Goal: Information Seeking & Learning: Learn about a topic

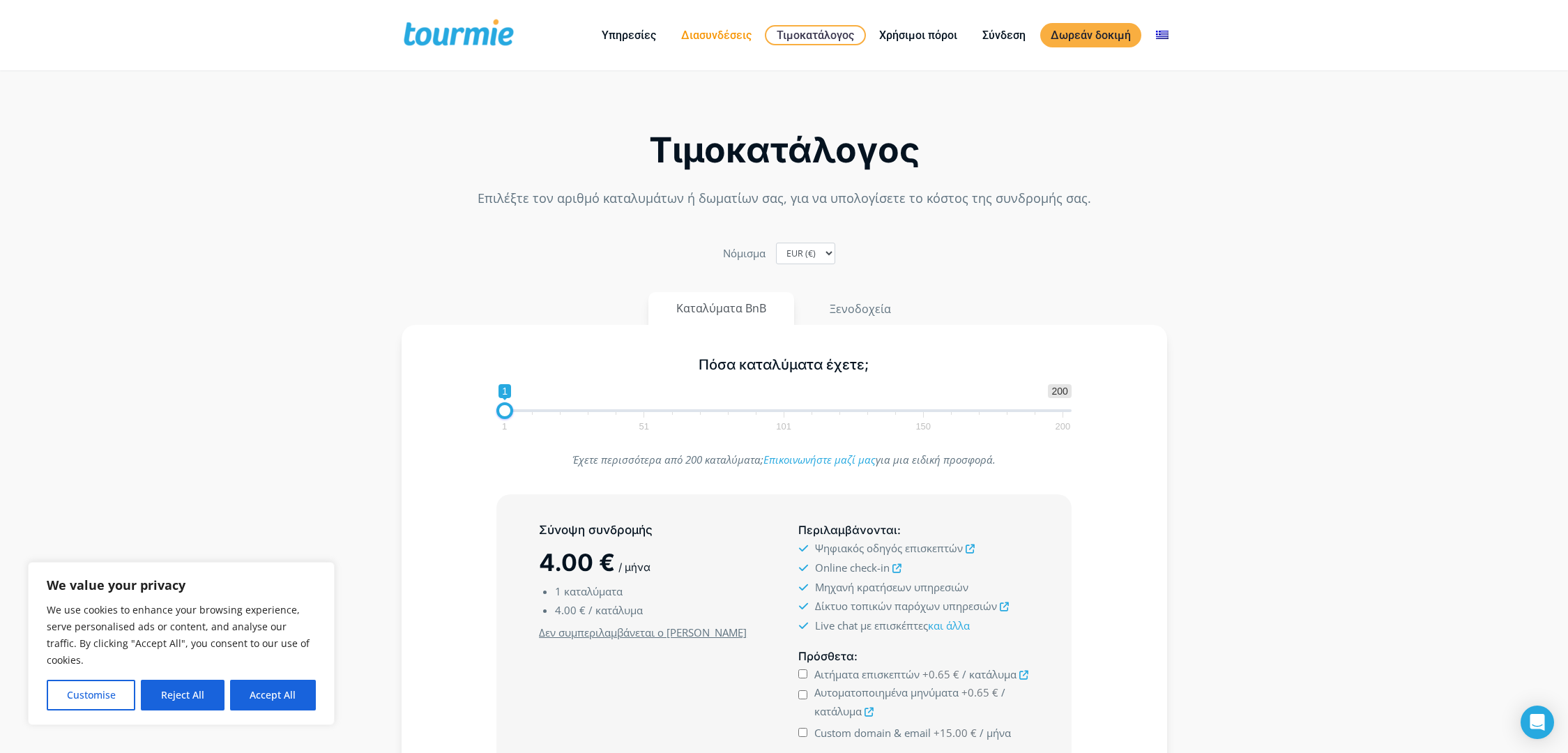
click at [726, 34] on link "Διασυνδέσεις" at bounding box center [717, 35] width 92 height 18
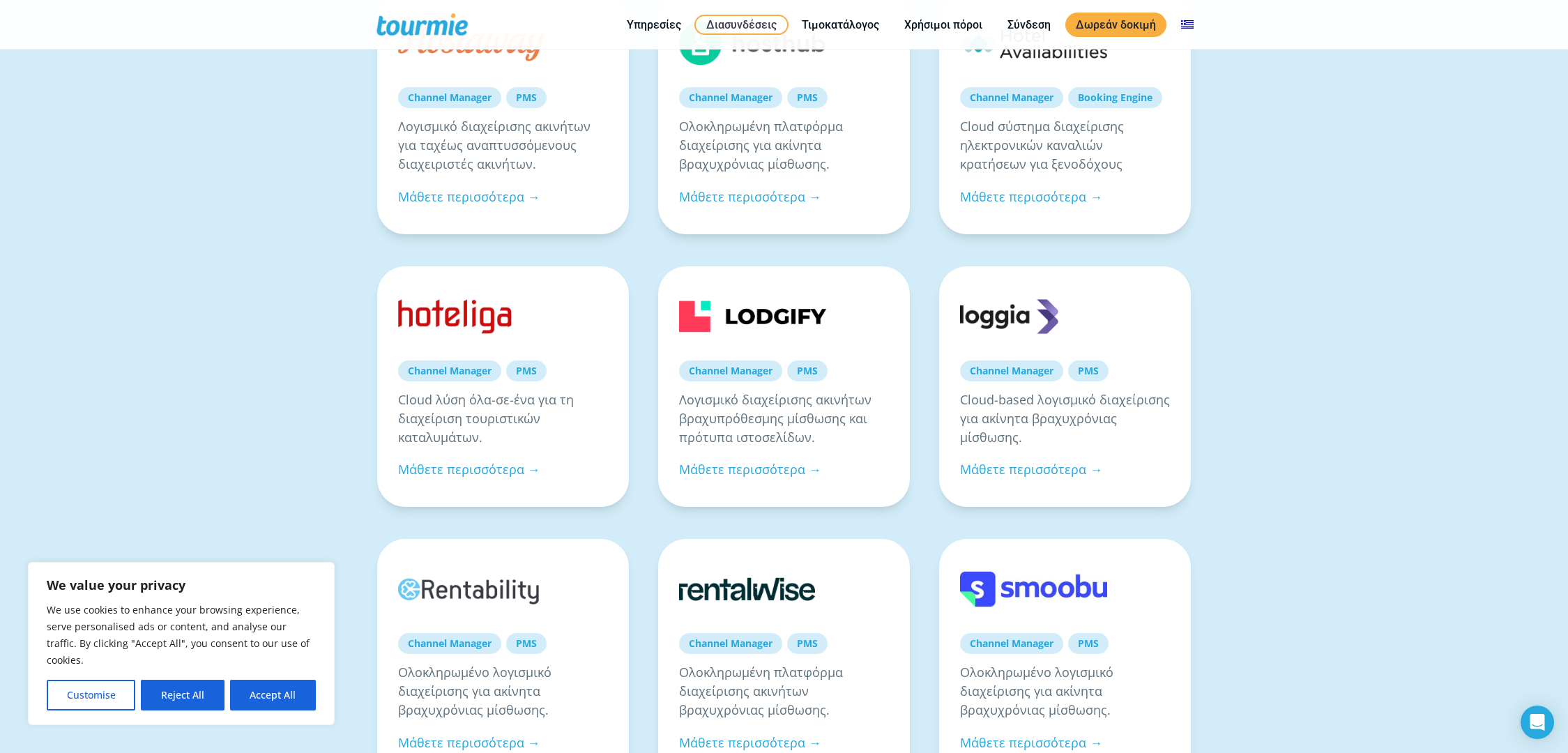
scroll to position [419, 0]
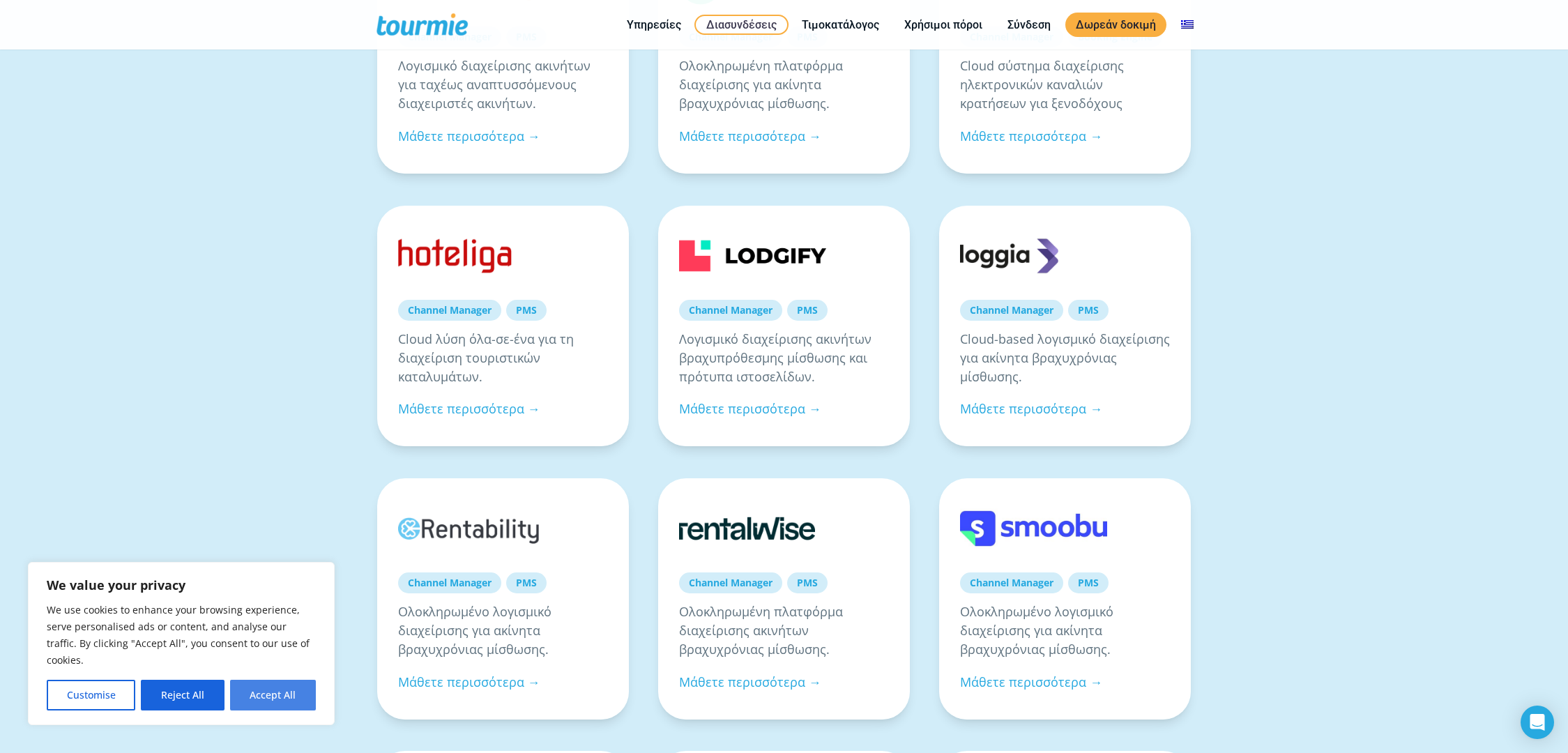
click at [285, 681] on button "Accept All" at bounding box center [273, 695] width 86 height 31
checkbox input "true"
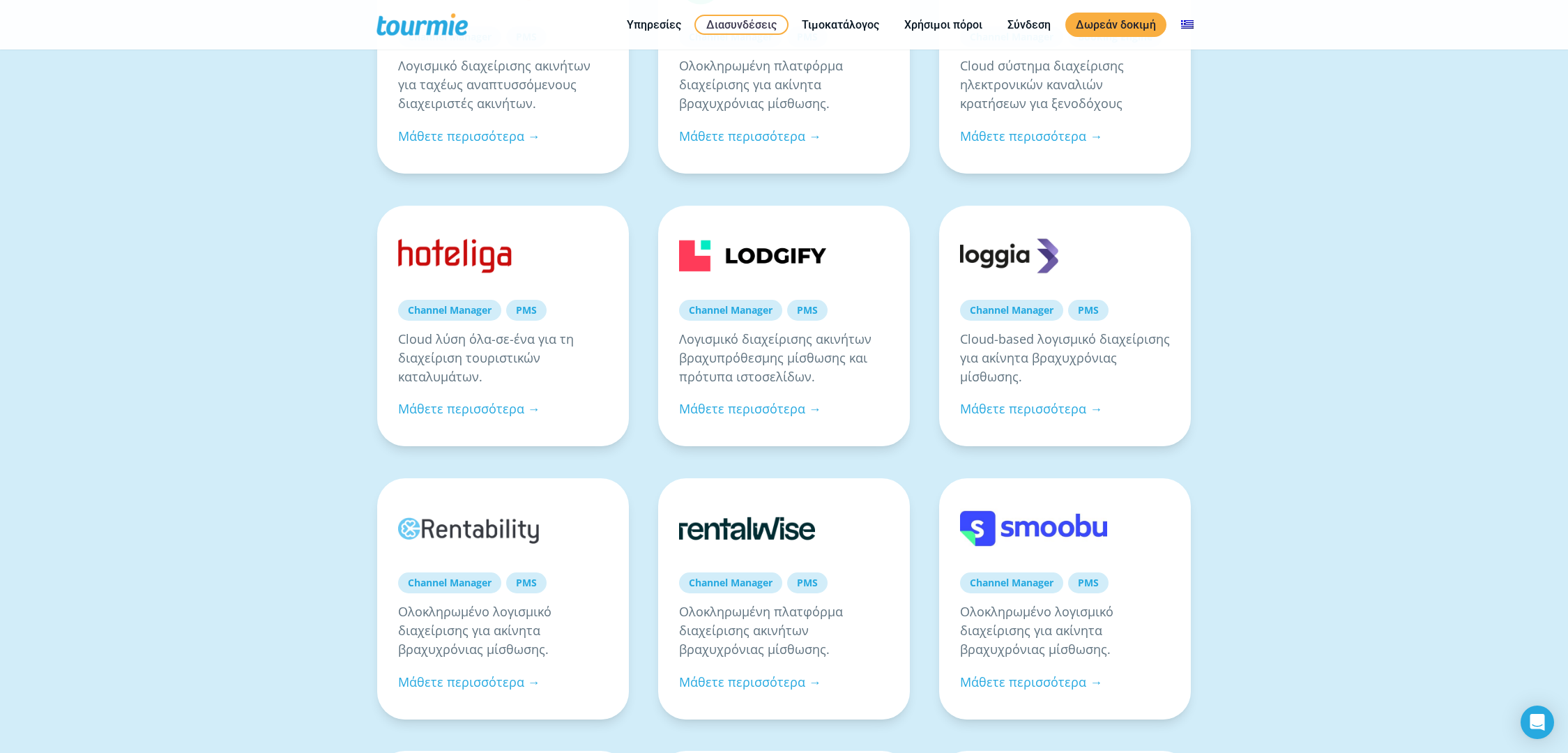
scroll to position [0, 0]
click at [744, 405] on link "Μάθετε περισσότερα →" at bounding box center [750, 408] width 142 height 17
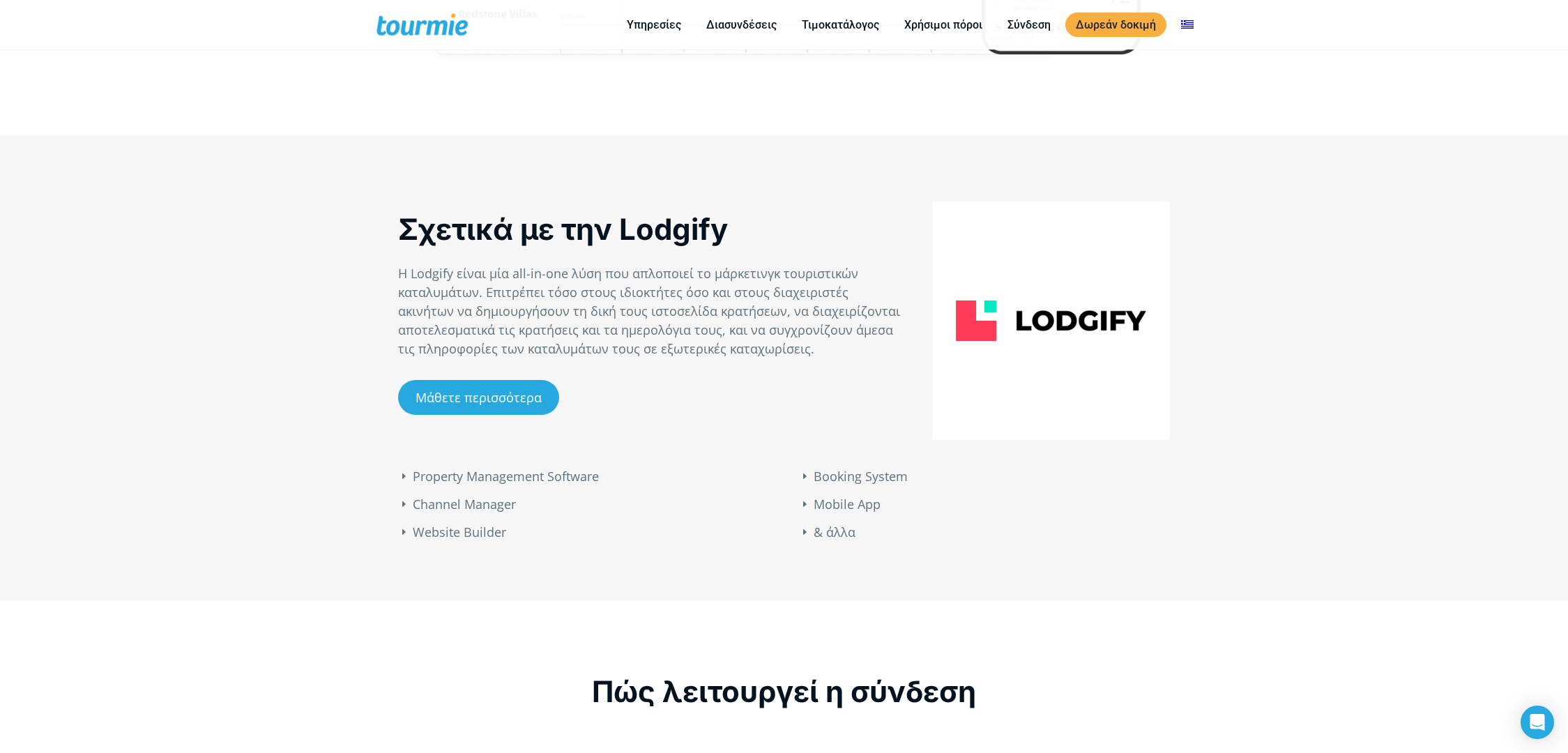
scroll to position [789, 0]
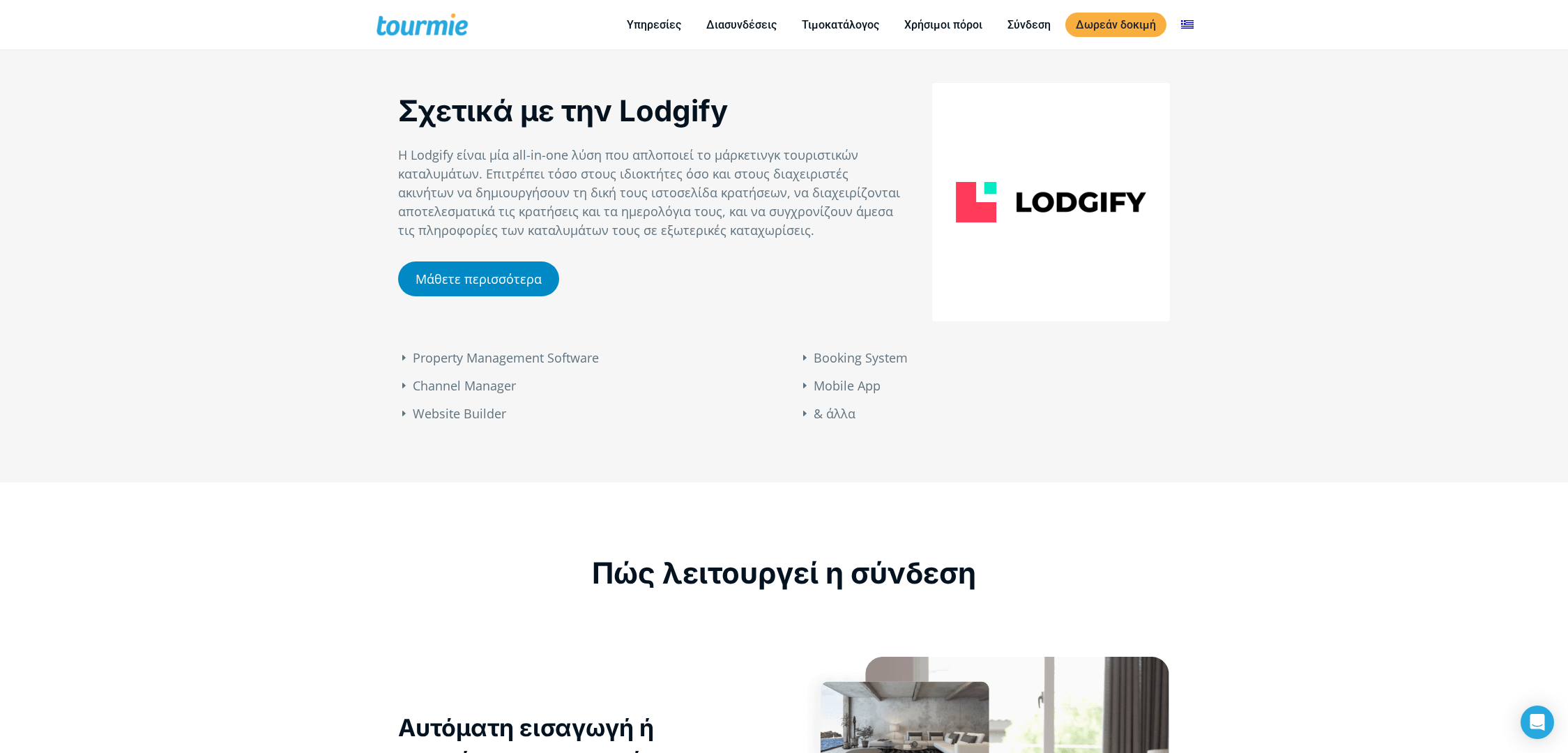
click at [429, 278] on link "Μάθετε περισσότερα" at bounding box center [478, 278] width 161 height 35
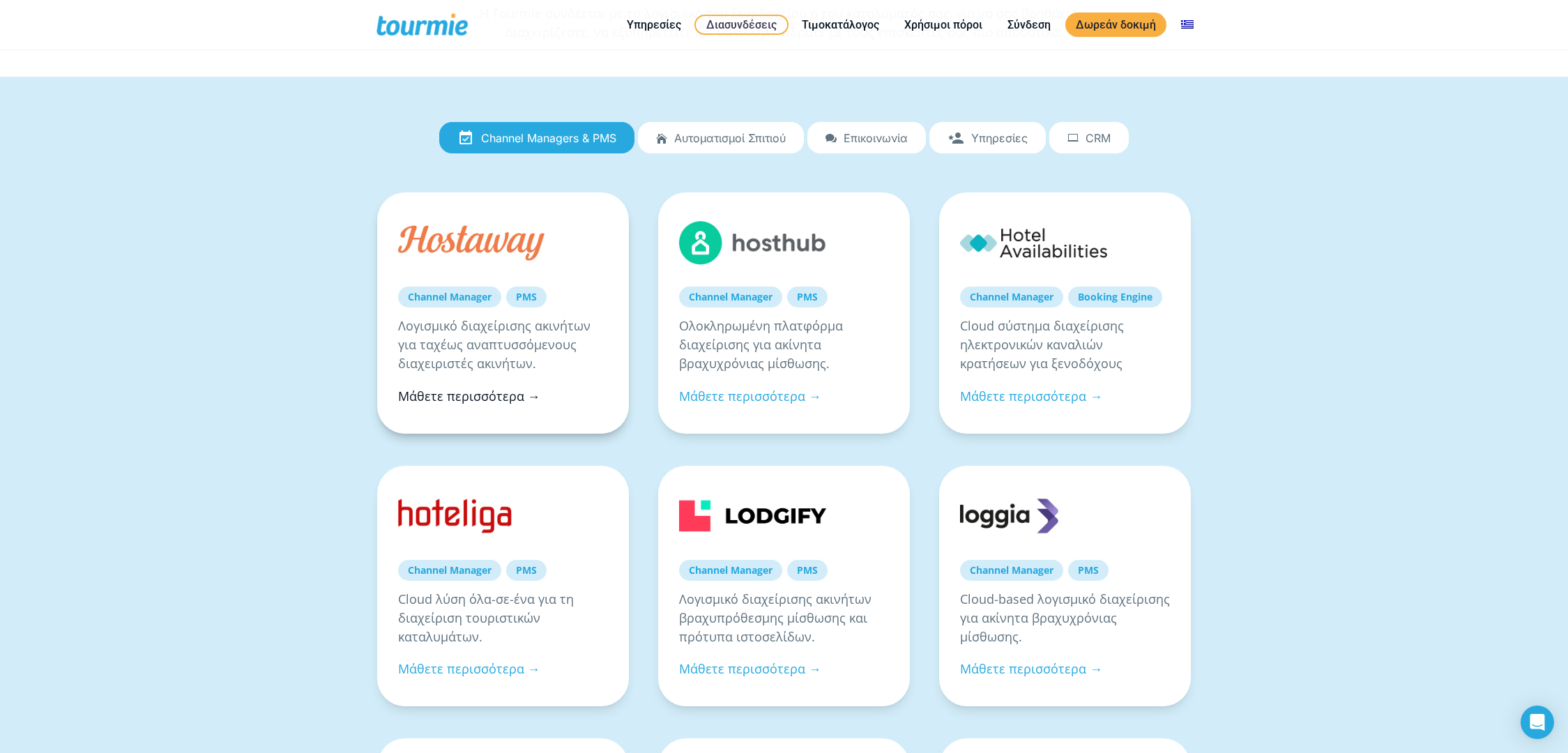
scroll to position [92, 0]
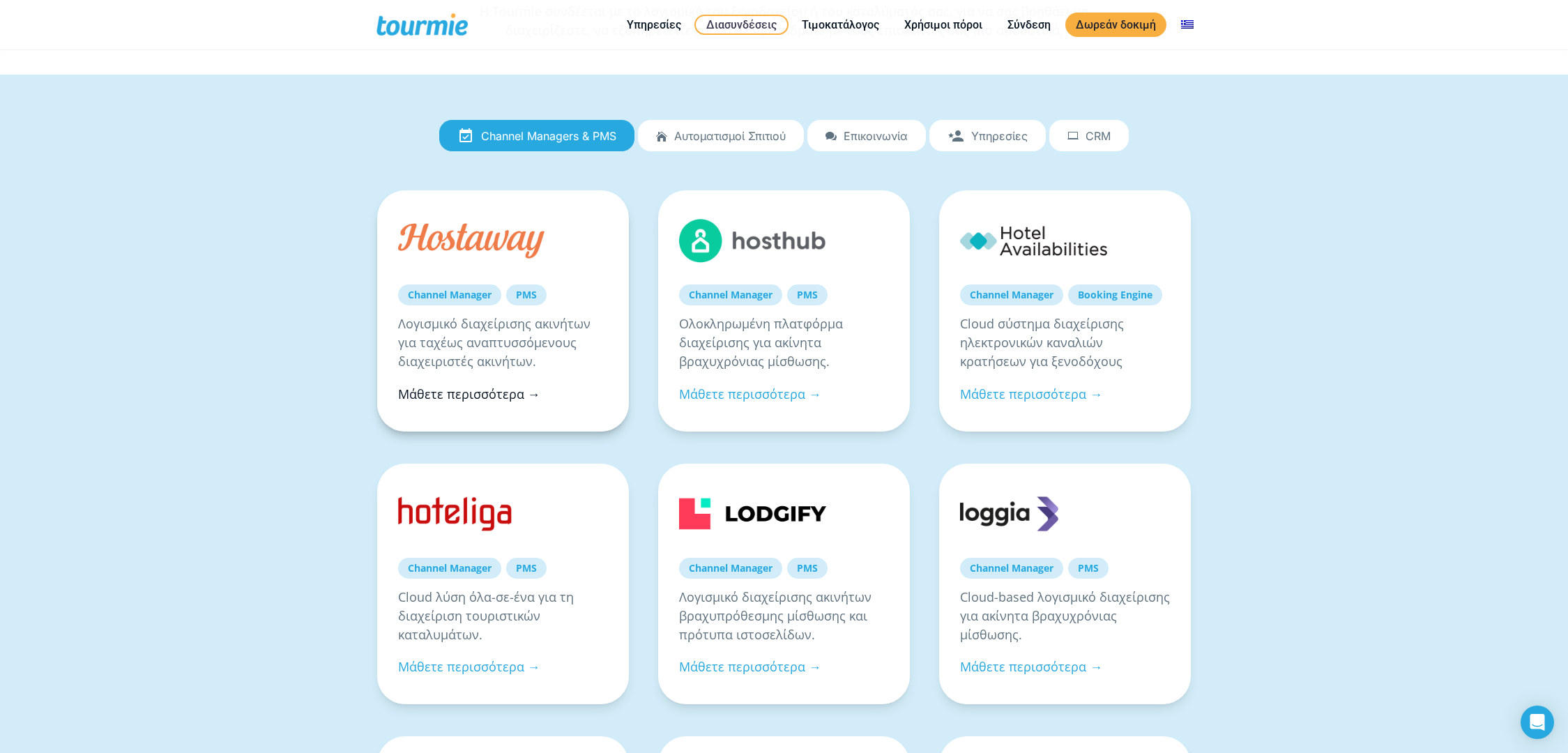
click at [477, 396] on link "Μάθετε περισσότερα →" at bounding box center [469, 394] width 142 height 17
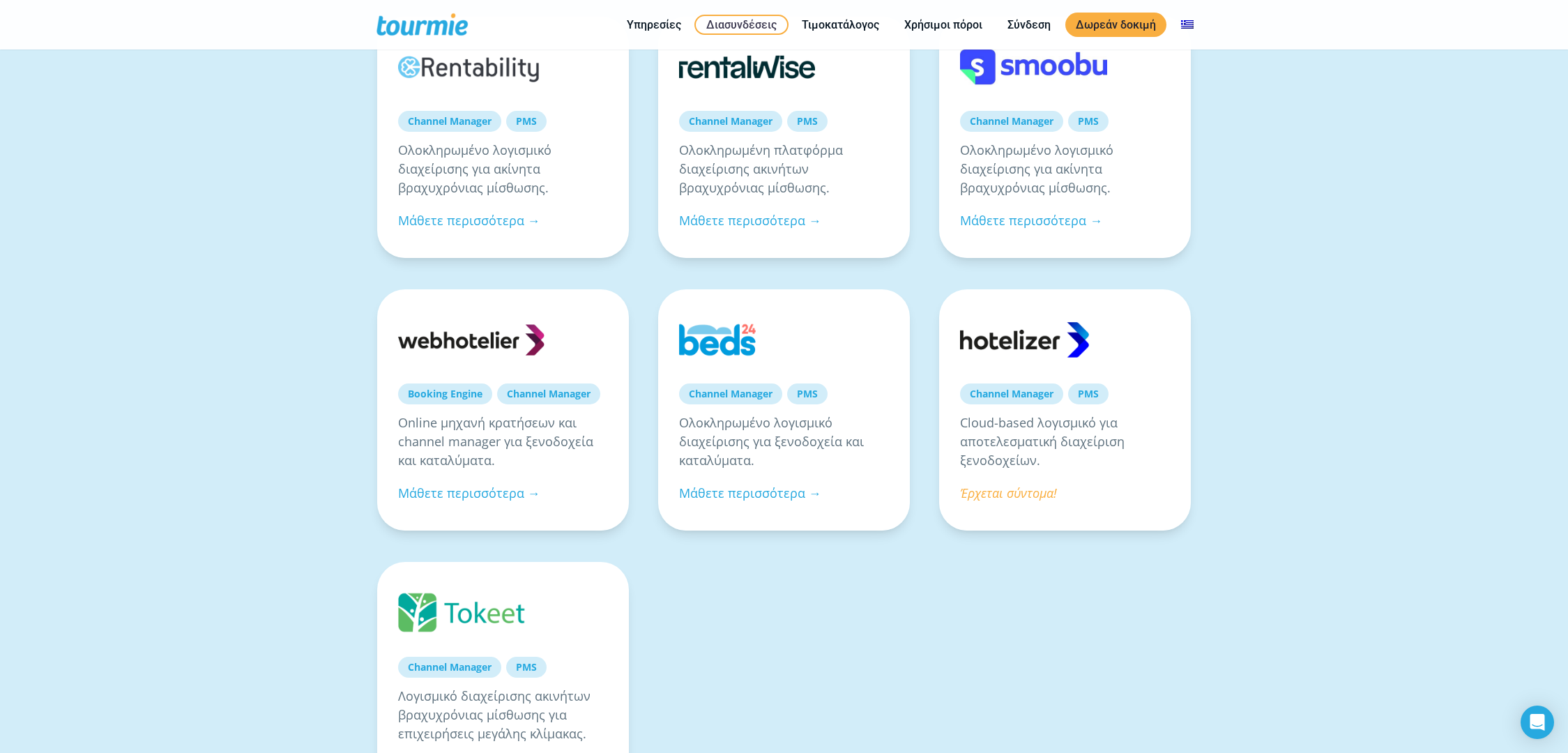
scroll to position [812, 0]
click at [495, 221] on link "Μάθετε περισσότερα →" at bounding box center [469, 220] width 142 height 17
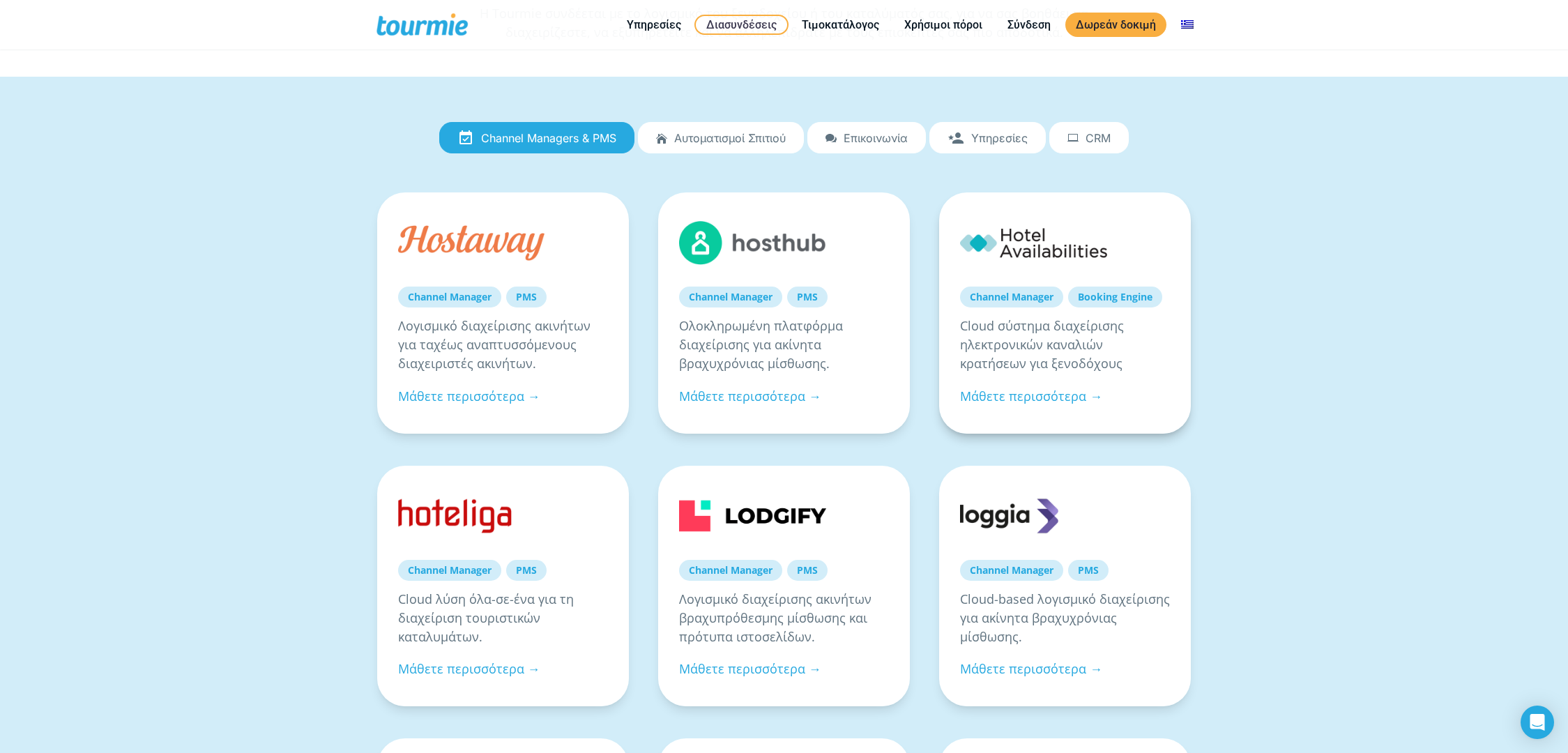
scroll to position [89, 0]
click at [1128, 318] on p "Cloud σύστημα διαχείρισης ηλεκτρονικών καναλιών κρατήσεων για ξενοδόχους" at bounding box center [1064, 346] width 210 height 56
click at [1040, 219] on link at bounding box center [1033, 243] width 147 height 59
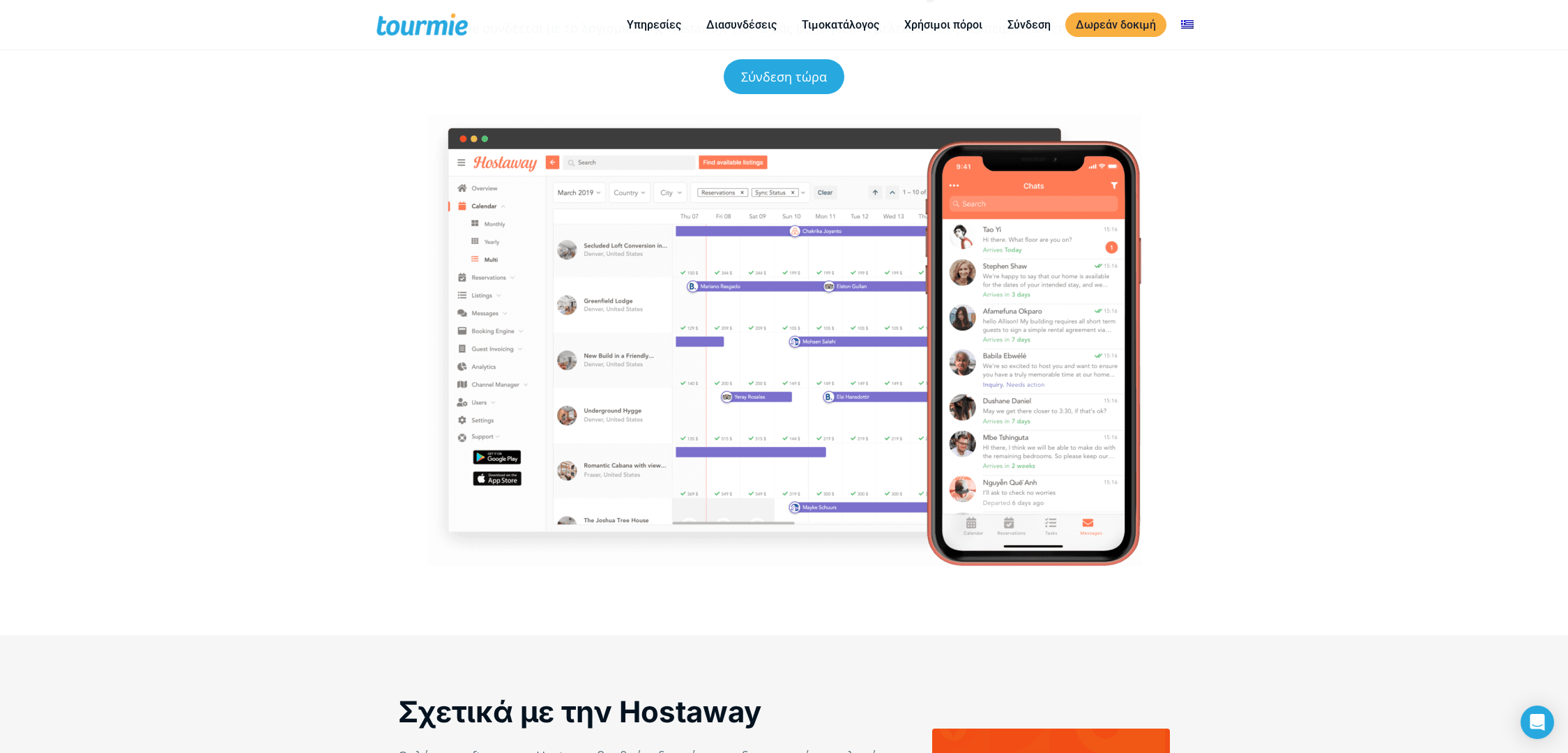
scroll to position [473, 0]
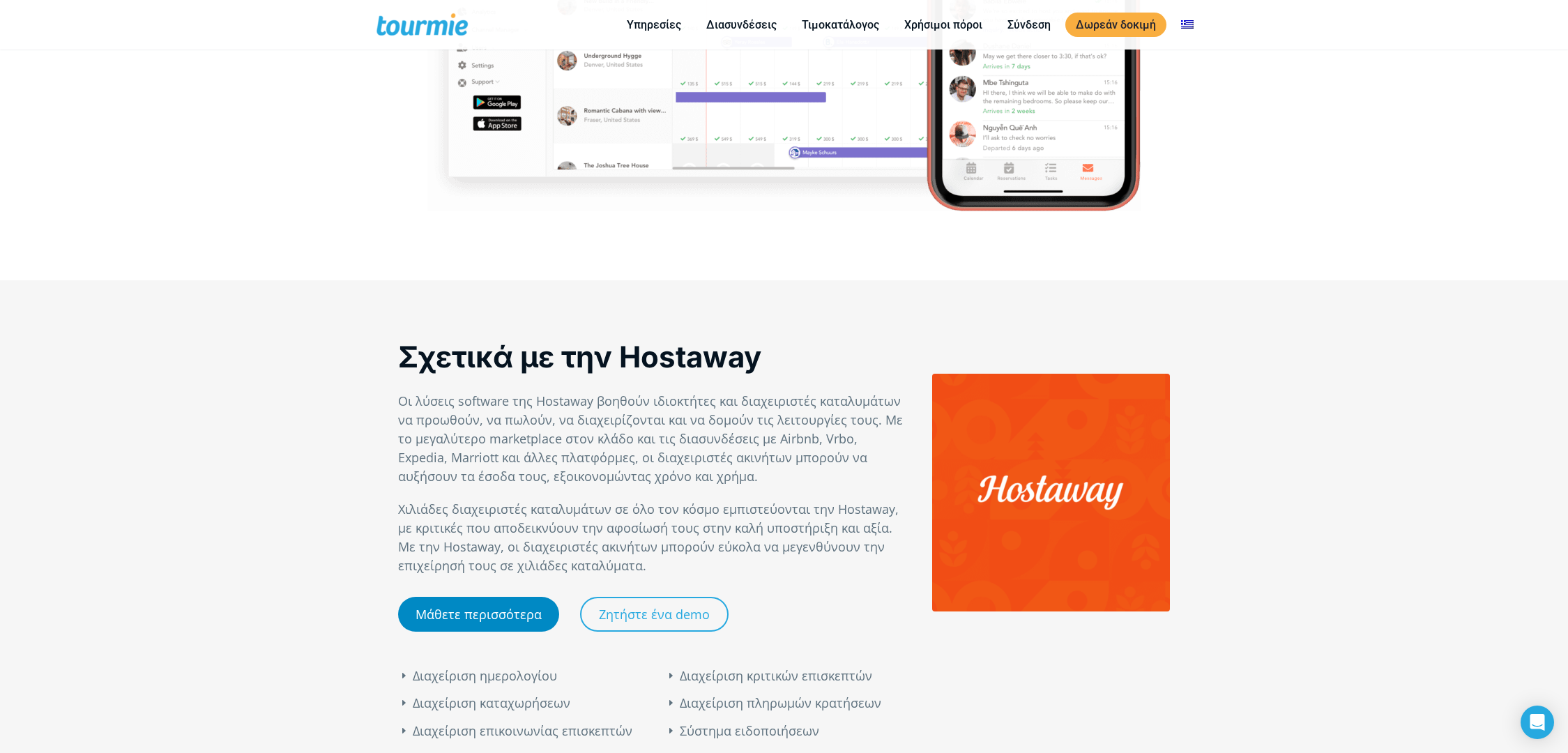
click at [441, 616] on link "Μάθετε περισσότερα" at bounding box center [478, 614] width 161 height 35
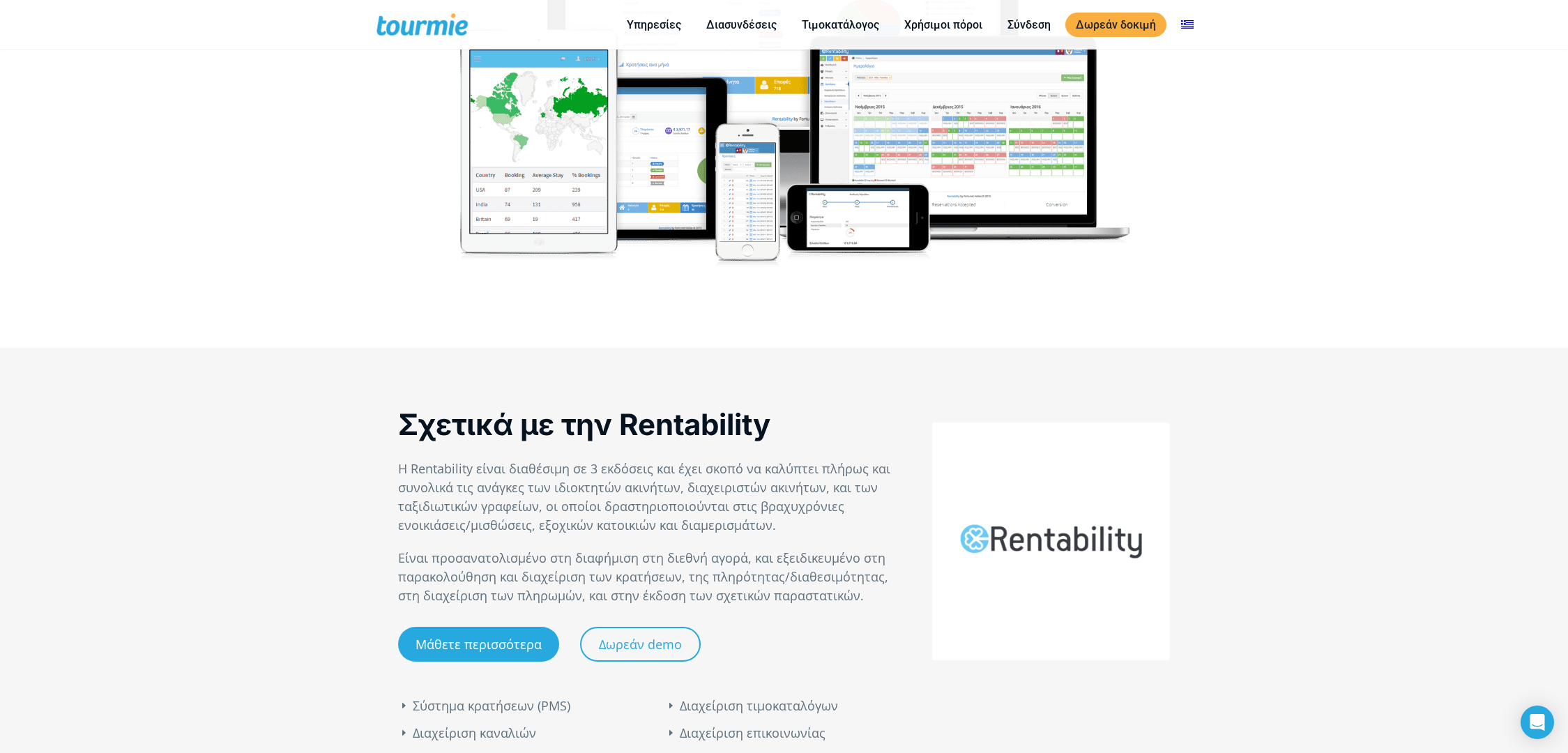
scroll to position [491, 0]
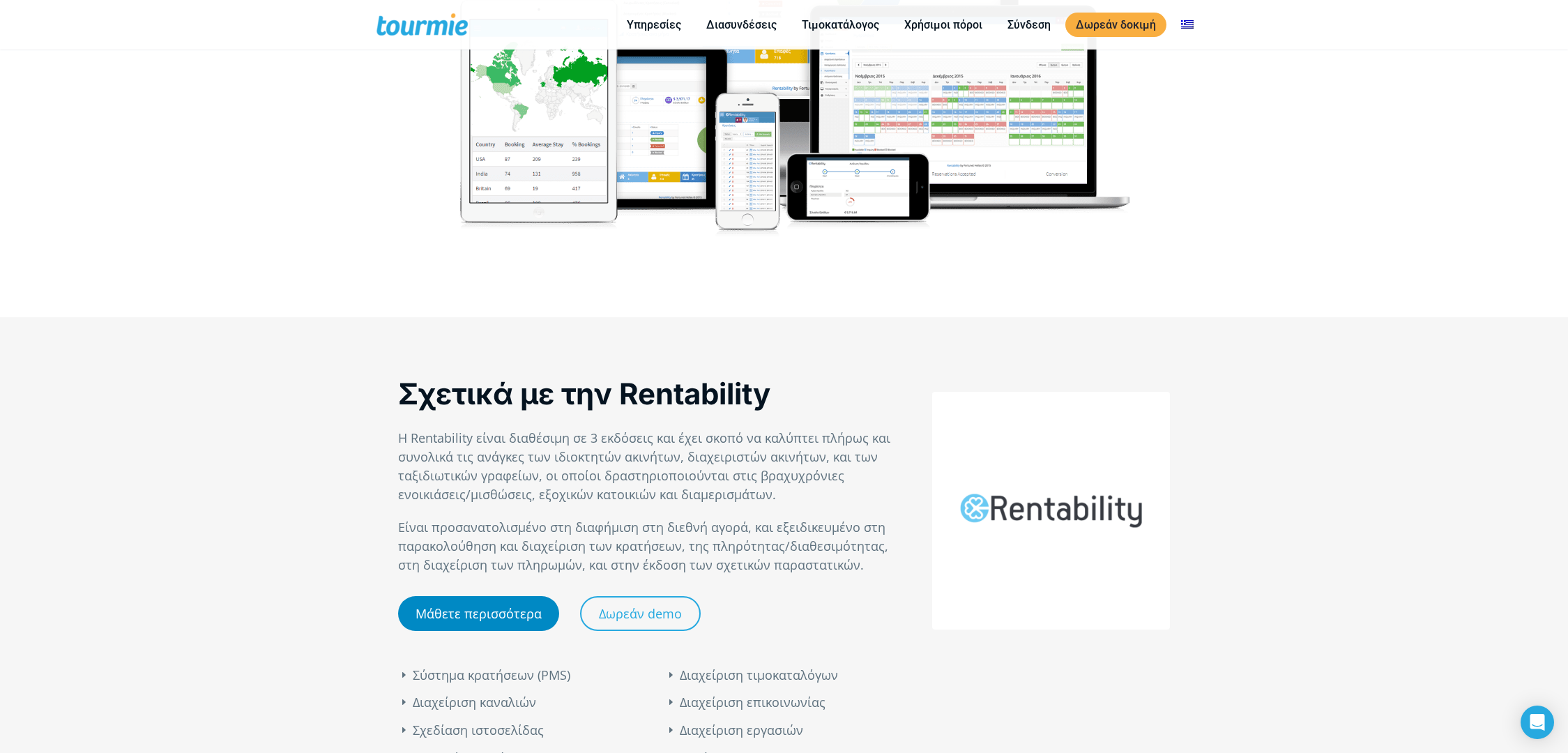
click at [493, 615] on link "Μάθετε περισσότερα" at bounding box center [478, 613] width 161 height 35
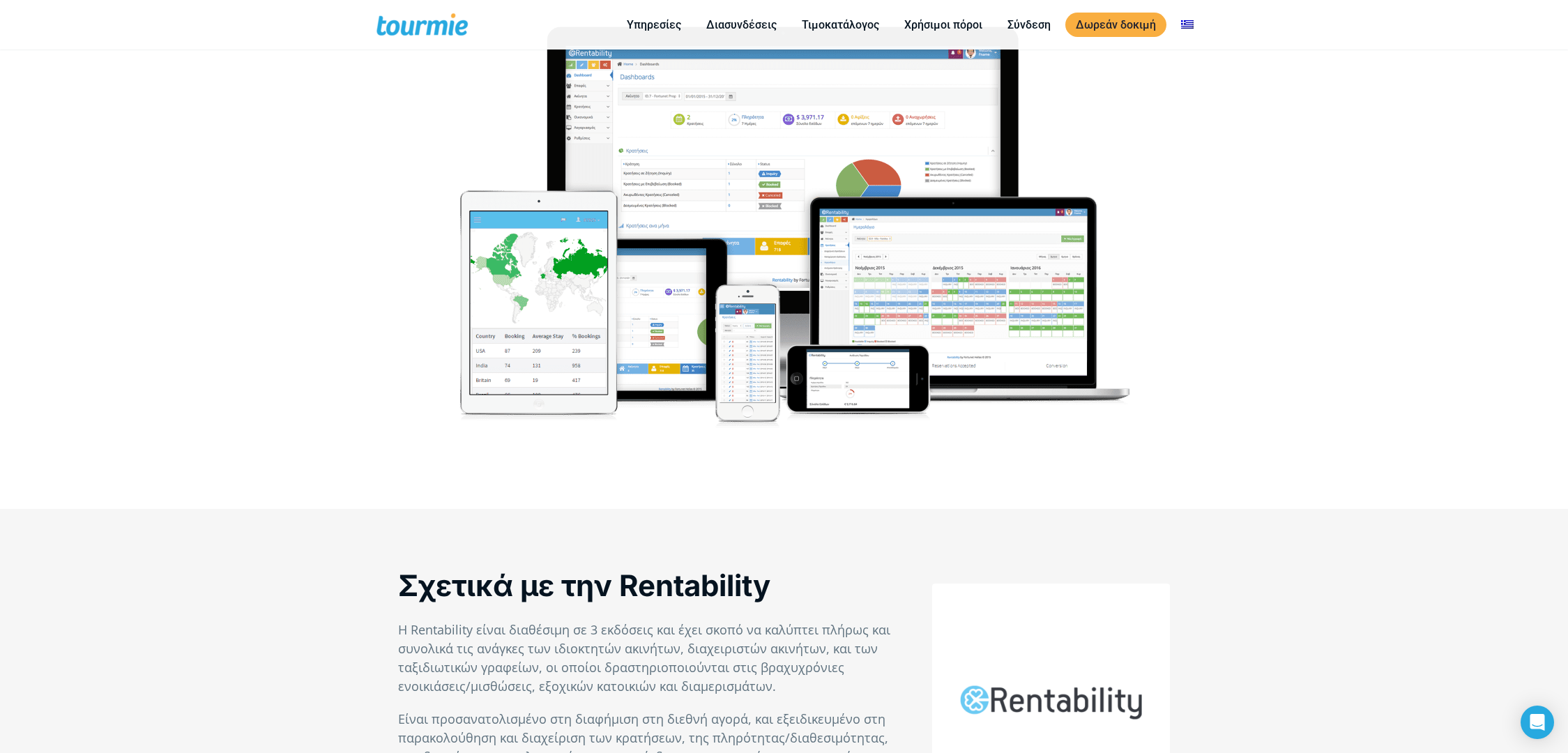
scroll to position [276, 0]
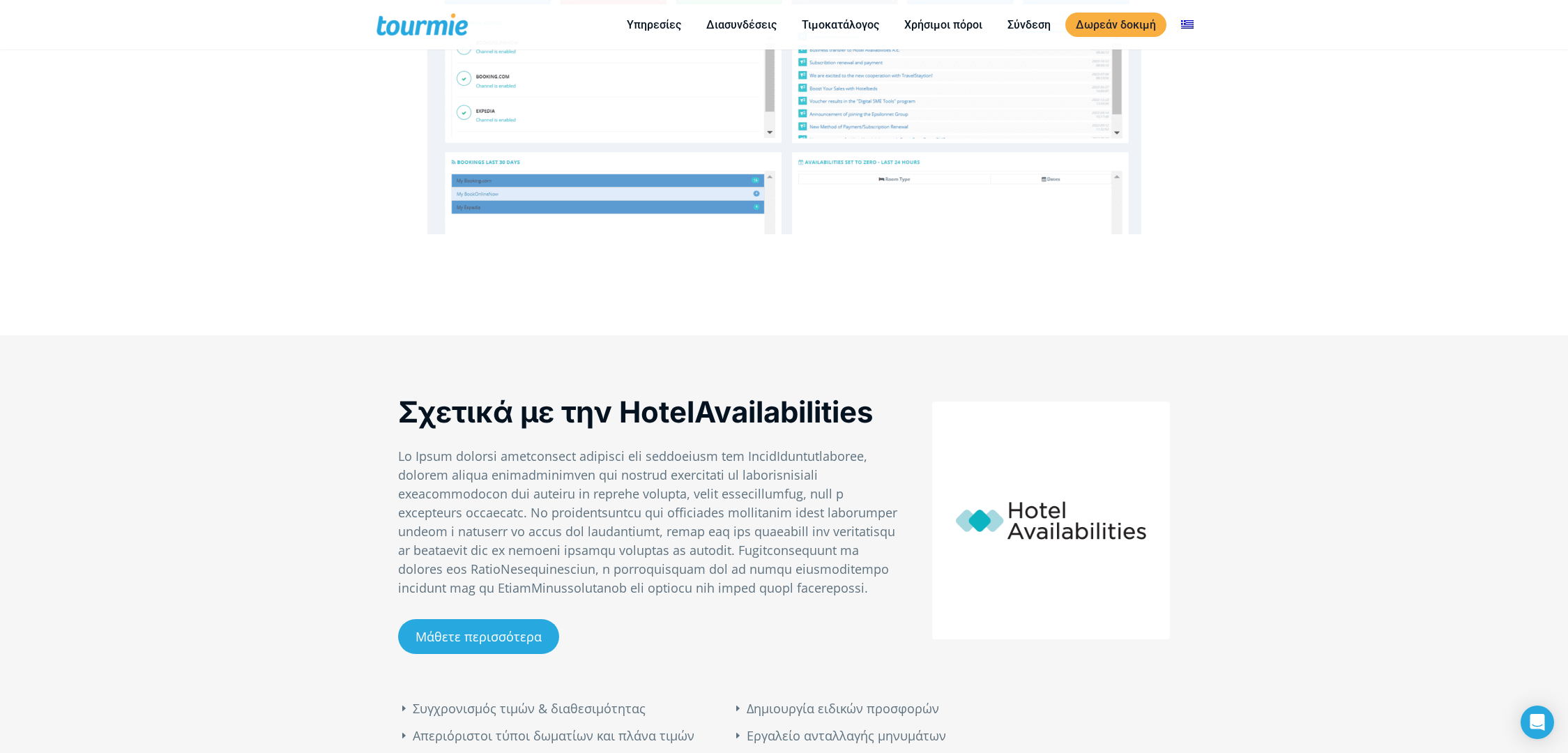
scroll to position [362, 0]
click at [480, 650] on link "Μάθετε περισσότερα" at bounding box center [478, 635] width 161 height 35
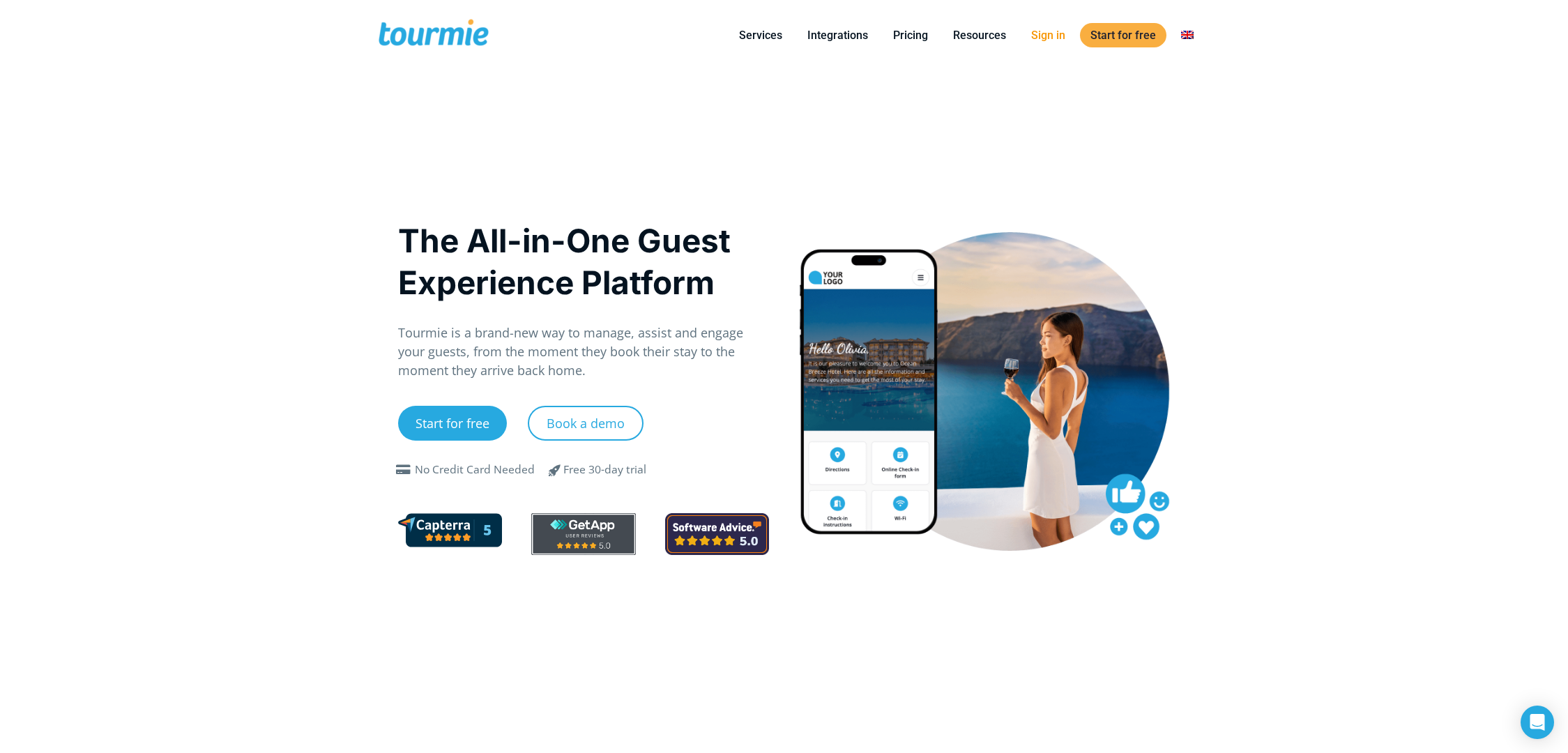
click at [1042, 37] on link "Sign in" at bounding box center [1048, 35] width 55 height 18
